Goal: Task Accomplishment & Management: Manage account settings

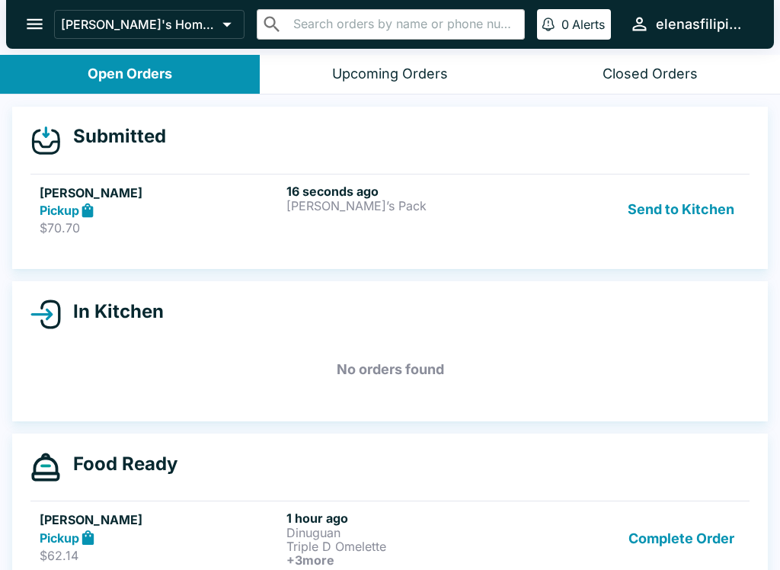
click at [166, 57] on button "Open Orders" at bounding box center [130, 74] width 260 height 39
click at [151, 70] on div "Open Orders" at bounding box center [130, 75] width 85 height 18
click at [130, 85] on button "Open Orders" at bounding box center [130, 74] width 260 height 39
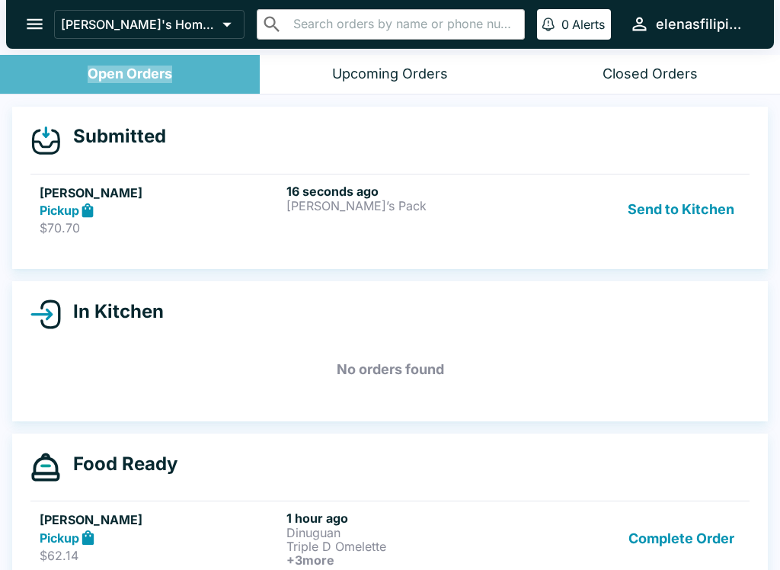
click at [147, 91] on button "Open Orders" at bounding box center [130, 74] width 260 height 39
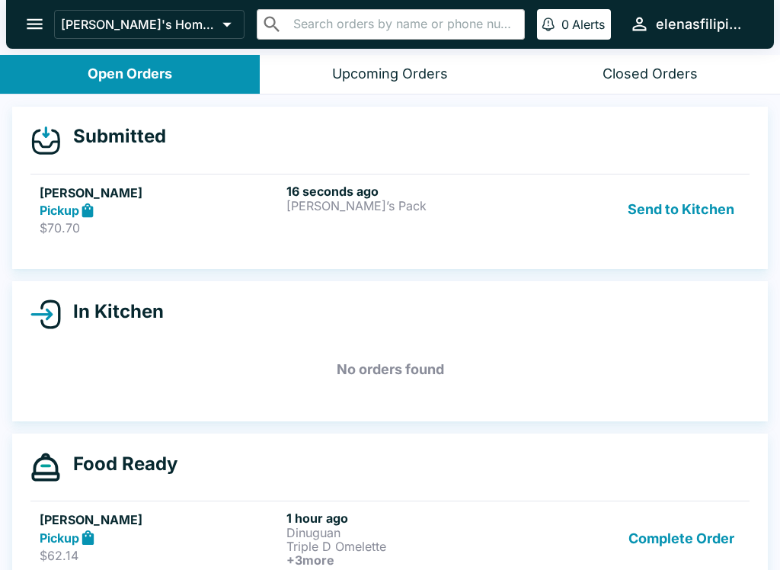
click at [106, 52] on header "[PERSON_NAME]'s Home of the Finest Filipino Foods ​ ​ 0 Alerts elenasfilipinofo…" at bounding box center [390, 27] width 780 height 55
click at [222, 22] on icon at bounding box center [226, 24] width 21 height 21
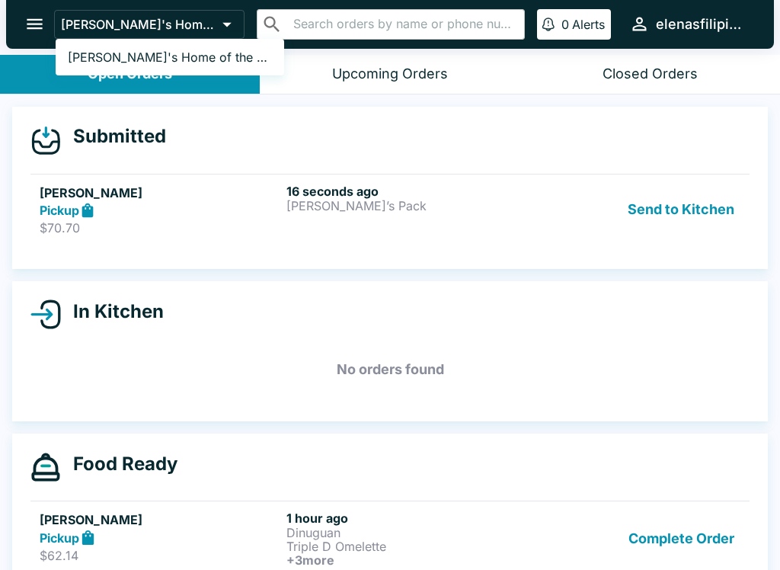
click at [397, 61] on div at bounding box center [390, 285] width 780 height 570
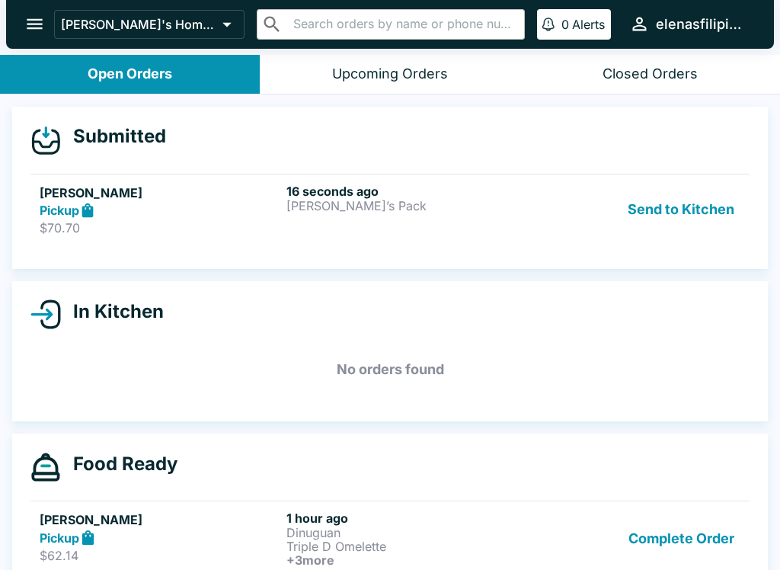
click at [56, 73] on button "Open Orders" at bounding box center [130, 74] width 260 height 39
click at [139, 174] on link "[PERSON_NAME] Pickup $70.70 16 seconds ago [PERSON_NAME]’s Pack Send to Kitchen" at bounding box center [389, 210] width 719 height 72
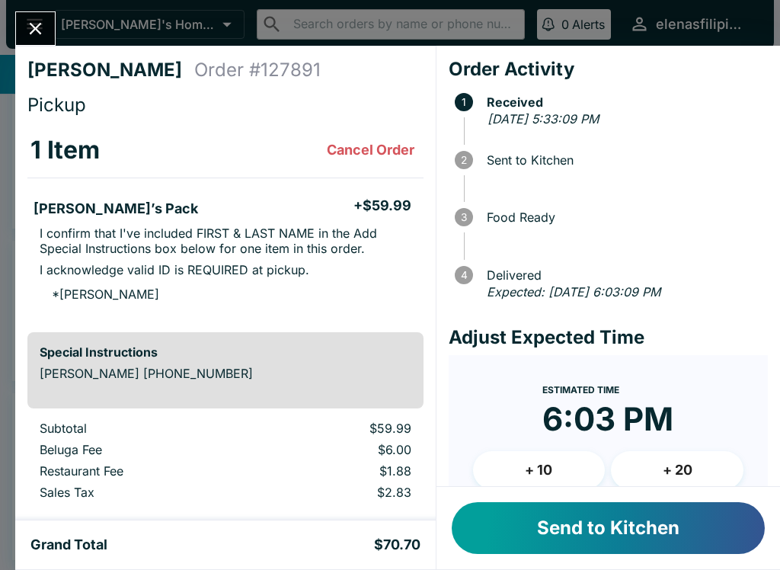
scroll to position [40, 0]
click at [609, 524] on button "Send to Kitchen" at bounding box center [608, 528] width 313 height 52
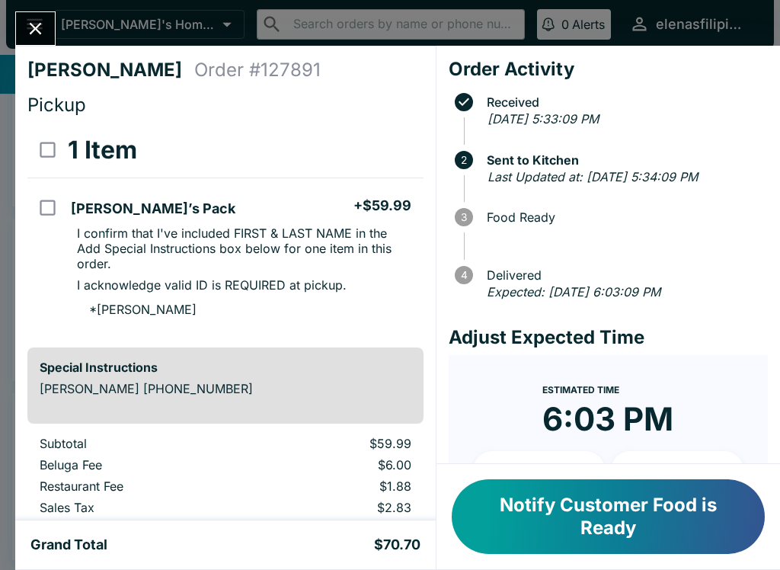
scroll to position [0, 0]
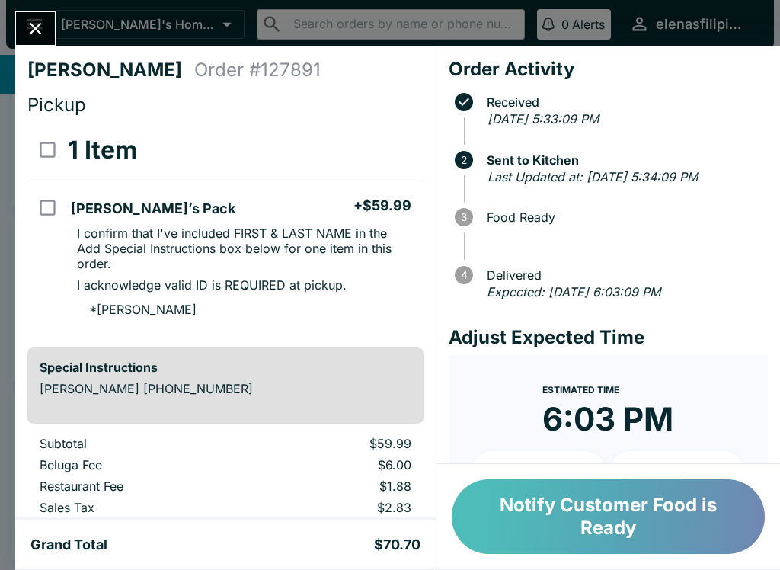
click at [605, 506] on button "Notify Customer Food is Ready" at bounding box center [608, 516] width 313 height 75
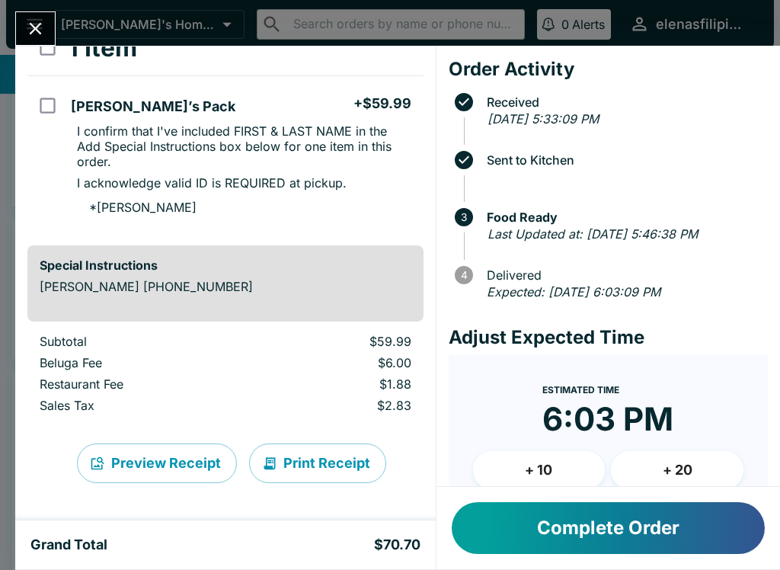
click at [529, 533] on button "Complete Order" at bounding box center [608, 528] width 313 height 52
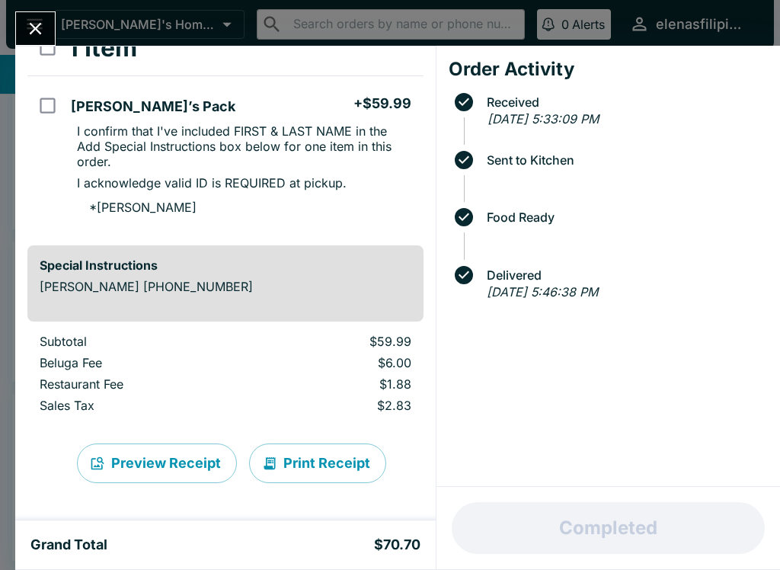
scroll to position [18, 0]
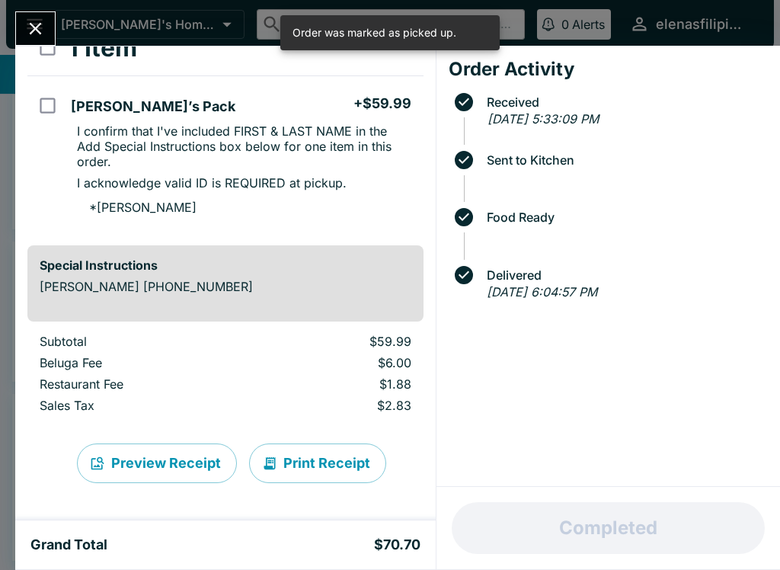
click at [53, 22] on button "Close" at bounding box center [35, 28] width 39 height 33
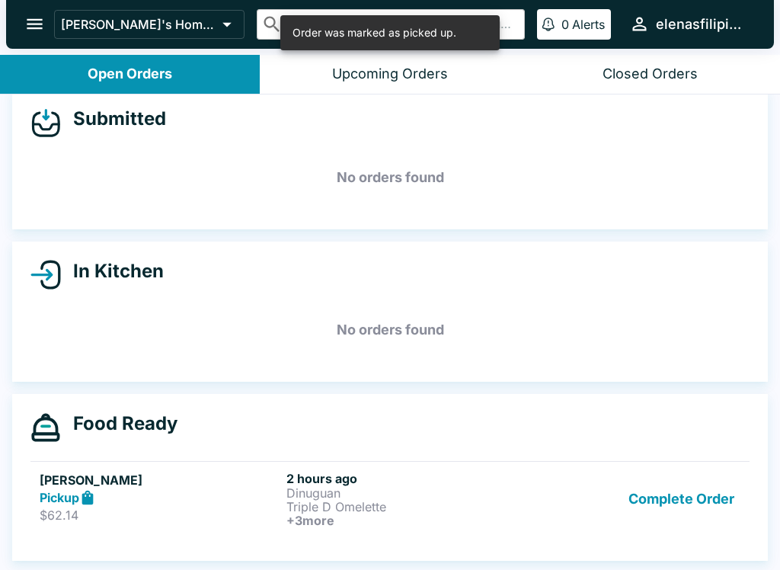
scroll to position [2, 0]
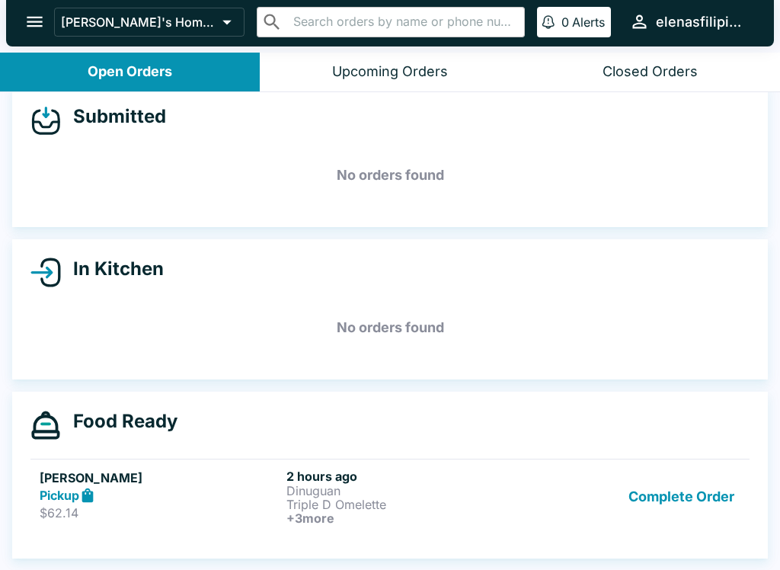
click at [163, 491] on div "Pickup" at bounding box center [160, 496] width 241 height 18
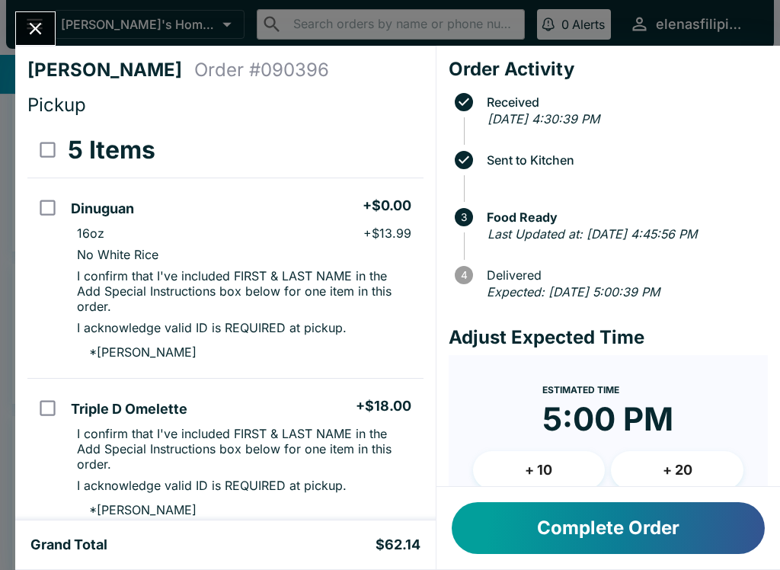
click at [34, 13] on button "Close" at bounding box center [35, 28] width 39 height 33
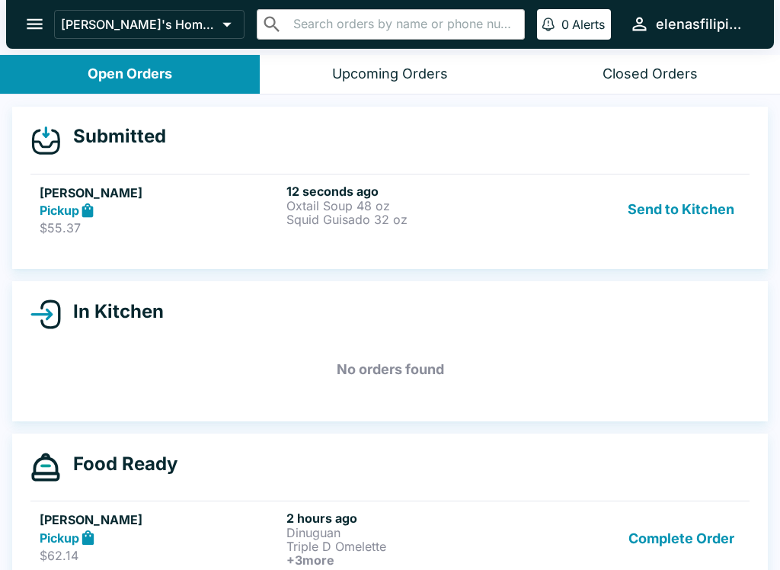
click at [637, 214] on button "Send to Kitchen" at bounding box center [681, 210] width 119 height 53
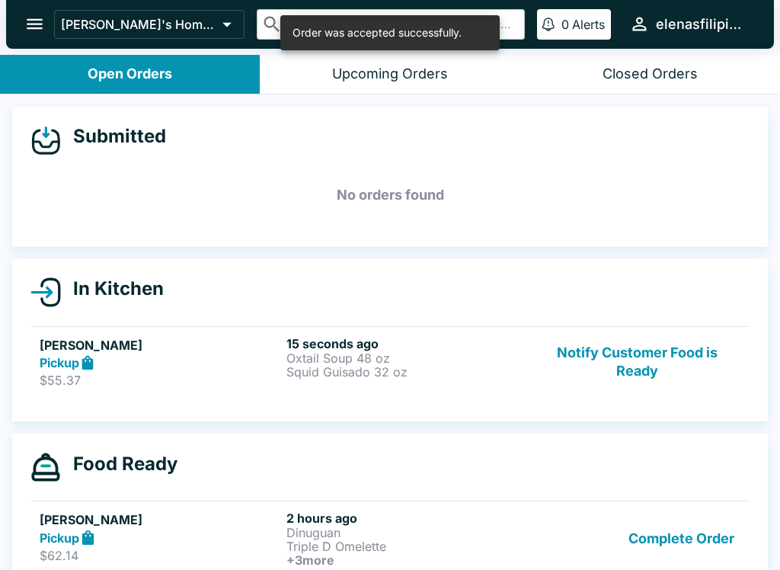
click at [410, 361] on p "Oxtail Soup 48 oz" at bounding box center [406, 358] width 241 height 14
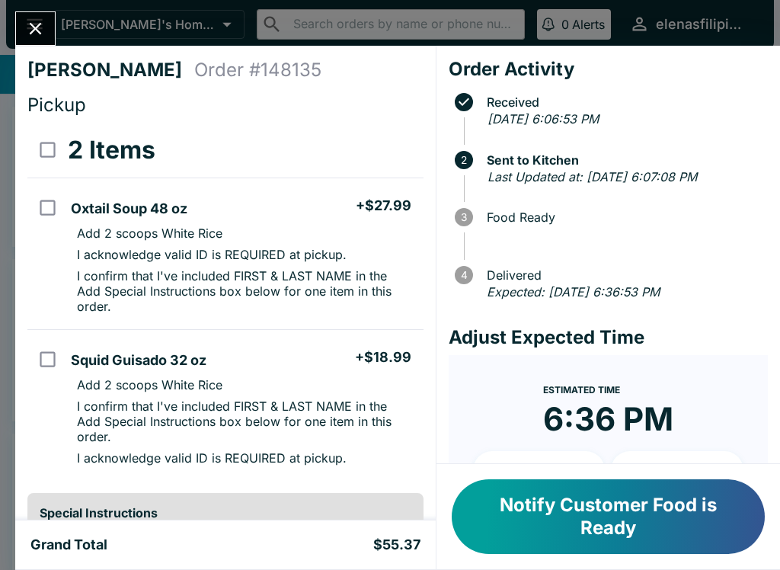
click at [591, 514] on button "Notify Customer Food is Ready" at bounding box center [608, 516] width 313 height 75
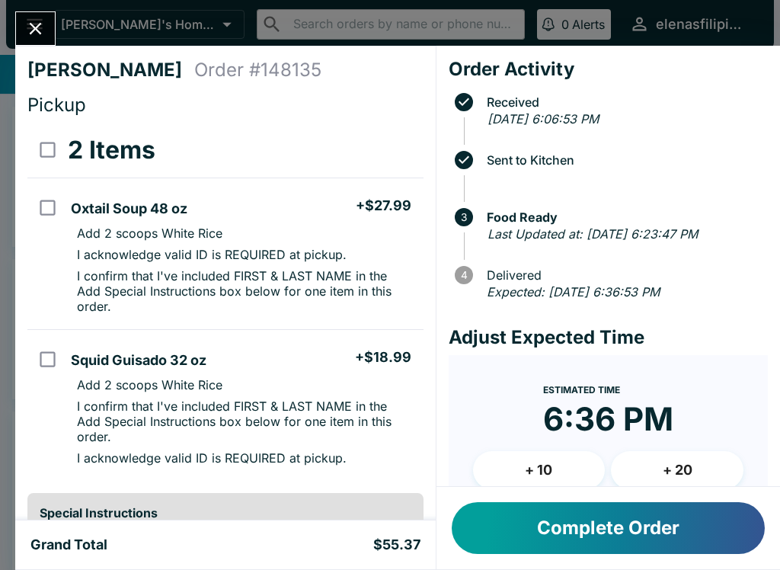
click at [588, 553] on button "Complete Order" at bounding box center [608, 528] width 313 height 52
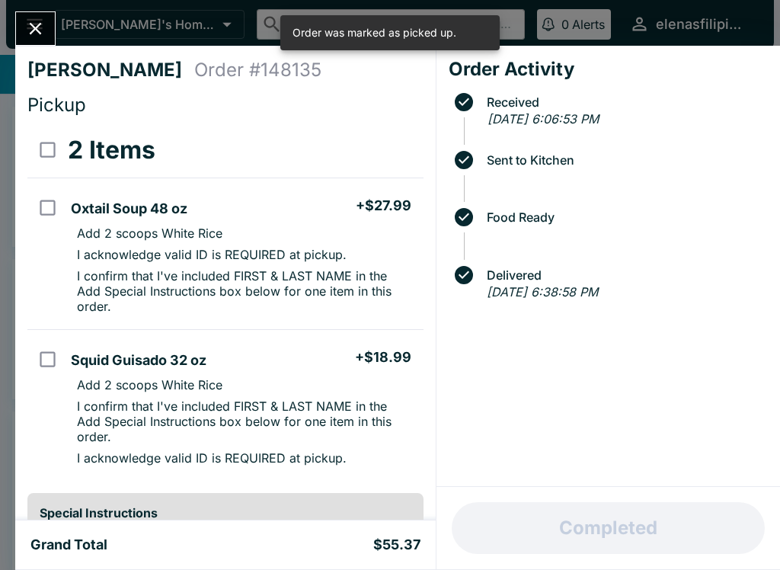
click at [592, 559] on div "Completed" at bounding box center [608, 528] width 344 height 82
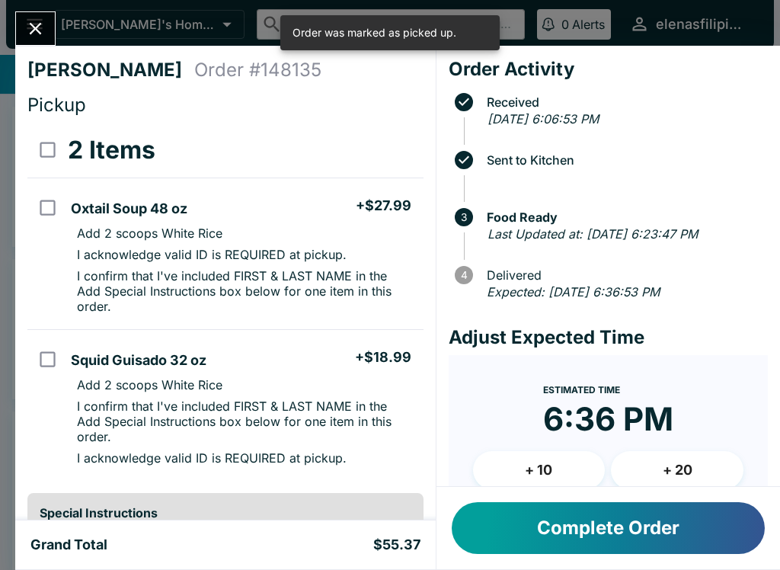
click at [18, 24] on button "Close" at bounding box center [35, 28] width 39 height 33
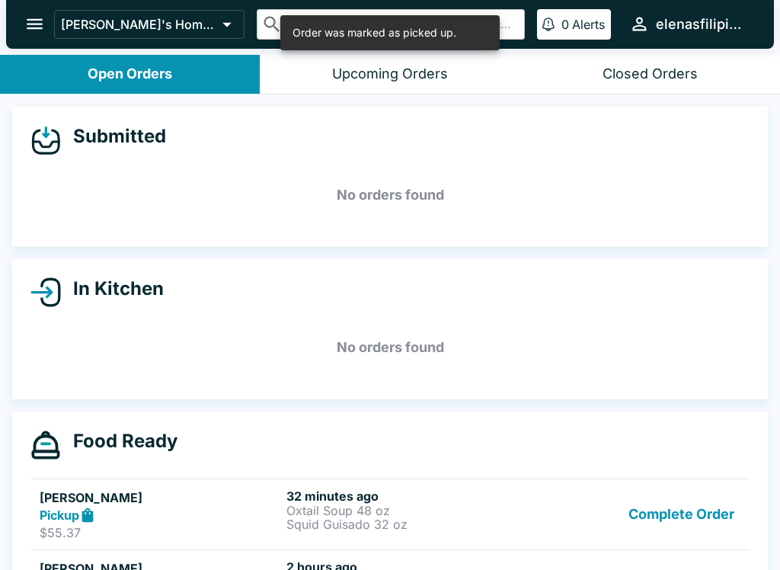
click at [679, 515] on button "Complete Order" at bounding box center [681, 514] width 118 height 53
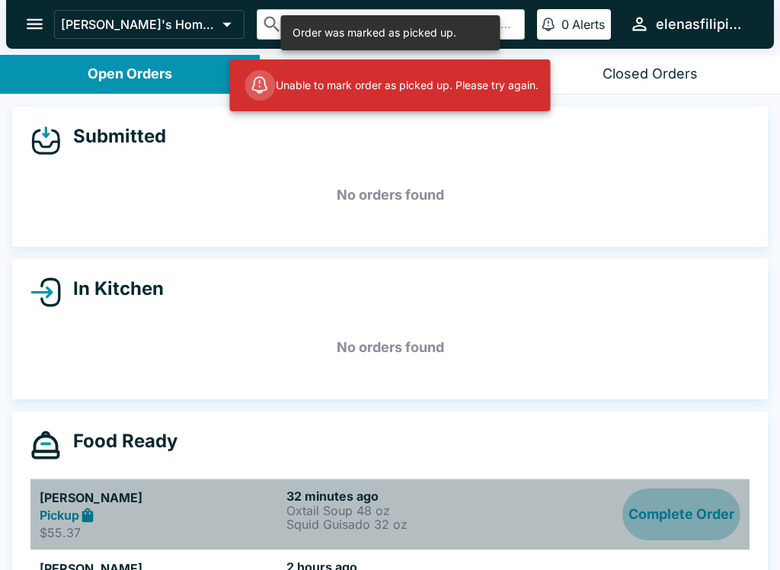
click at [677, 523] on button "Complete Order" at bounding box center [681, 514] width 118 height 53
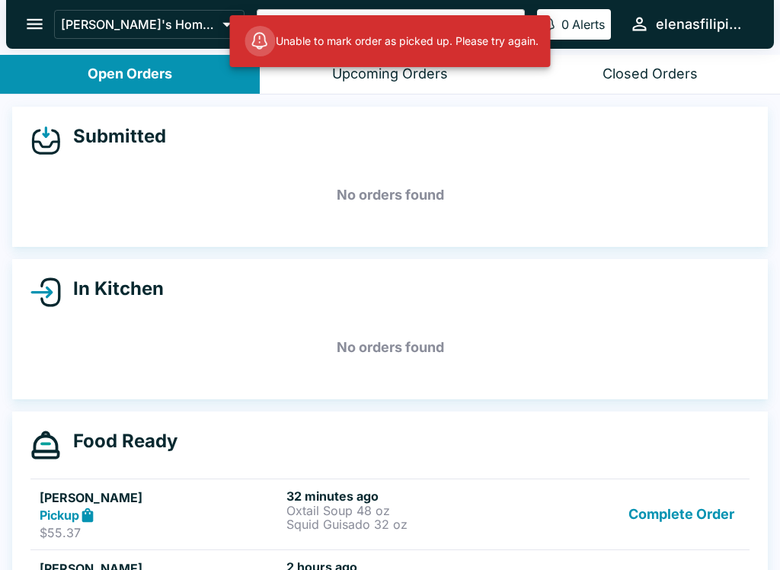
click at [684, 510] on button "Complete Order" at bounding box center [681, 514] width 118 height 53
click at [655, 516] on button "Complete Order" at bounding box center [681, 514] width 118 height 53
click at [627, 224] on div "Submitted No orders found" at bounding box center [390, 177] width 756 height 140
click at [315, 23] on div "Unable to mark order as picked up. Please try again." at bounding box center [391, 41] width 293 height 43
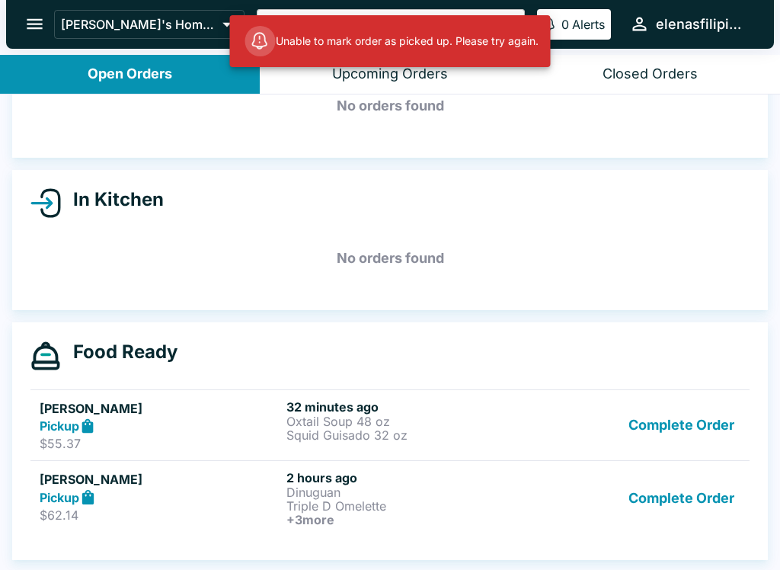
scroll to position [89, 0]
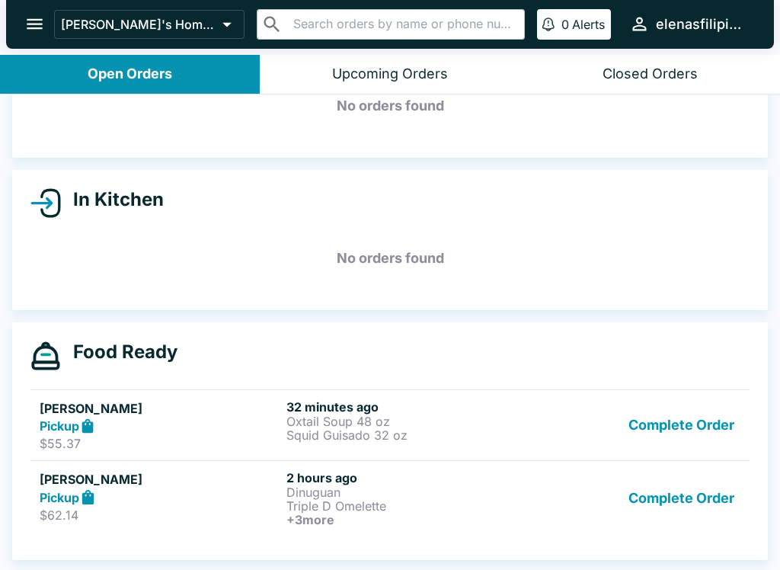
click at [694, 497] on button "Complete Order" at bounding box center [681, 498] width 118 height 56
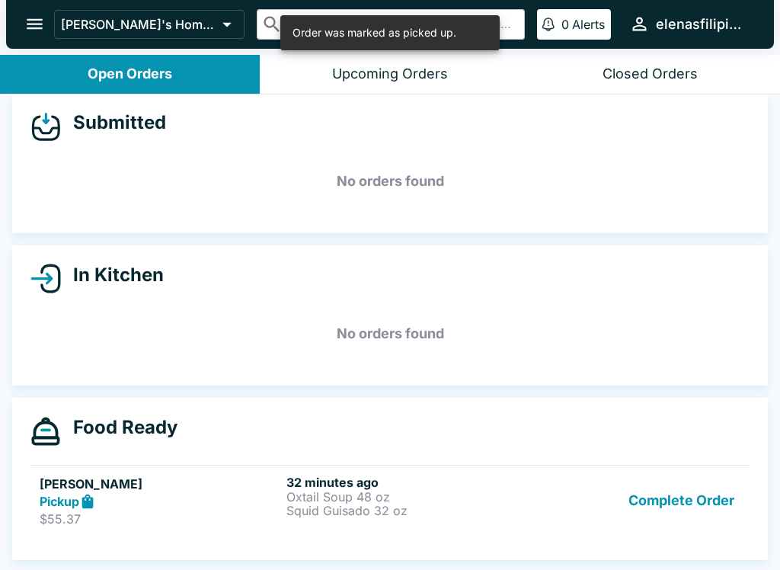
scroll to position [14, 0]
click at [697, 498] on button "Complete Order" at bounding box center [681, 501] width 118 height 53
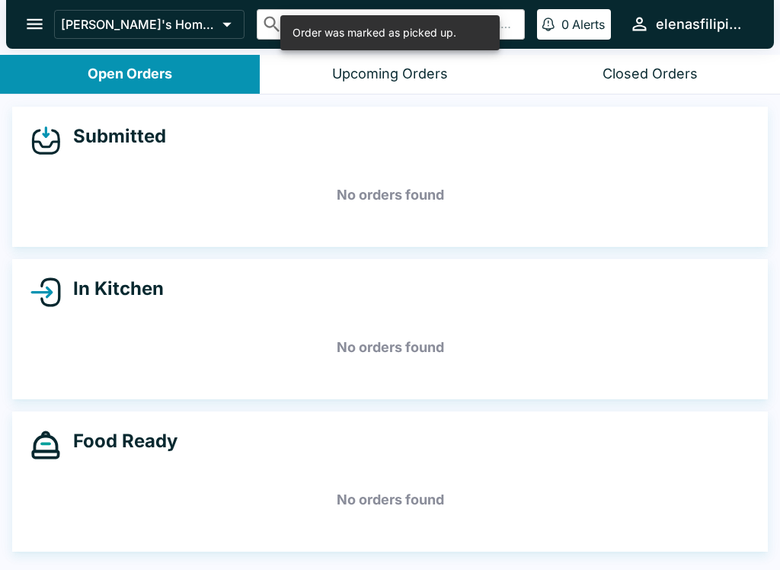
scroll to position [0, 0]
